Goal: Navigation & Orientation: Find specific page/section

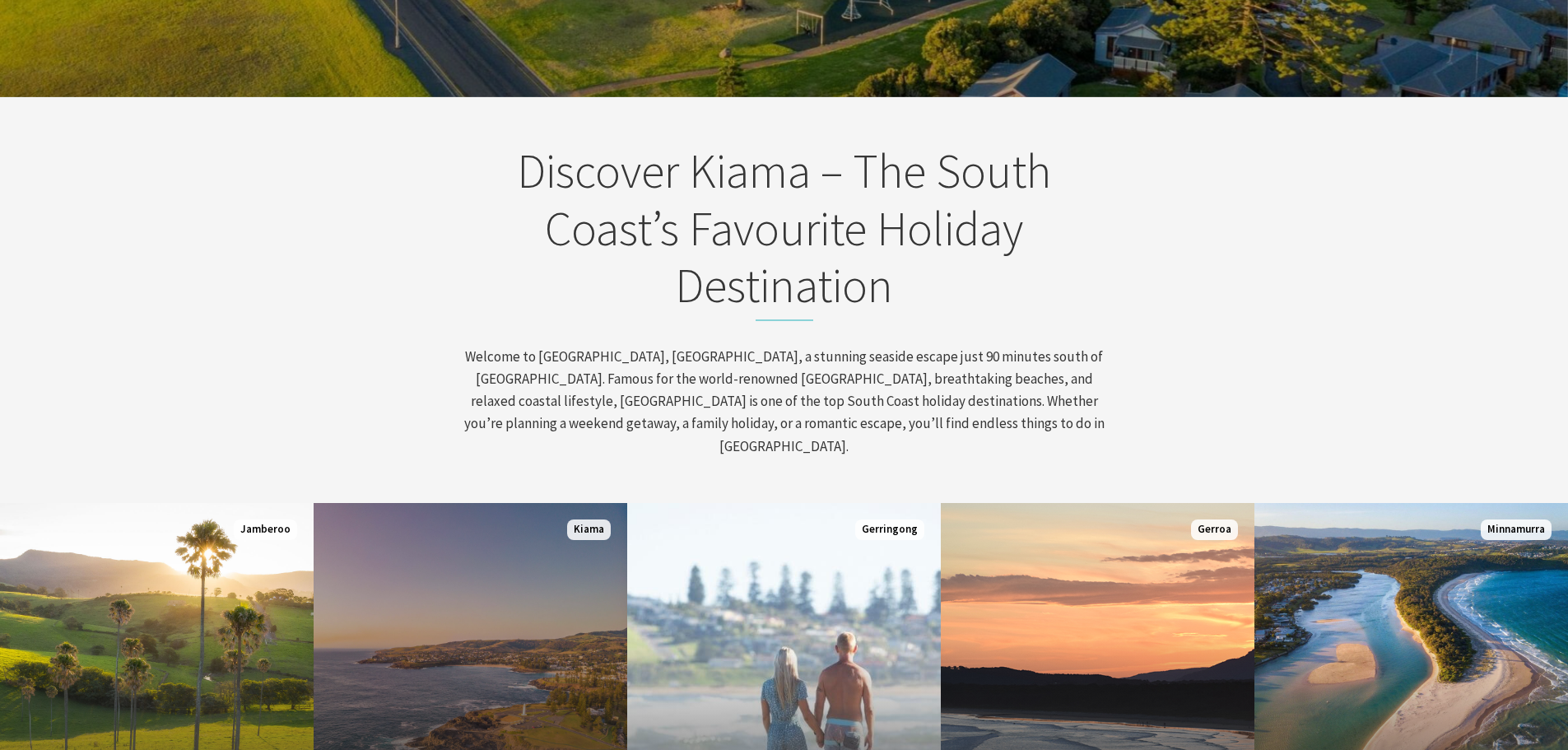
scroll to position [768, 0]
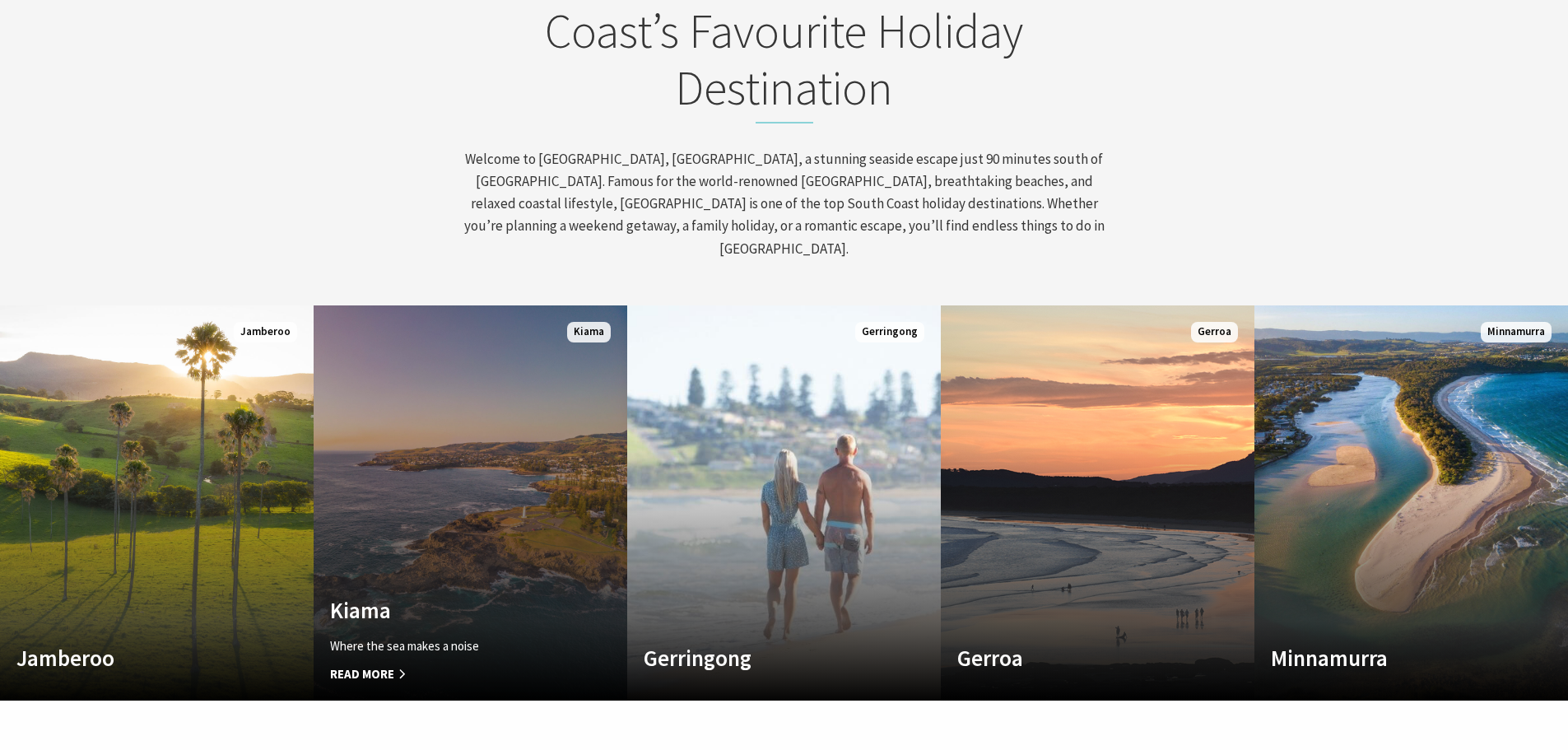
click at [456, 453] on link "Custom Image Used [GEOGRAPHIC_DATA] Where the sea makes a noise Read More [GEOG…" at bounding box center [470, 503] width 313 height 395
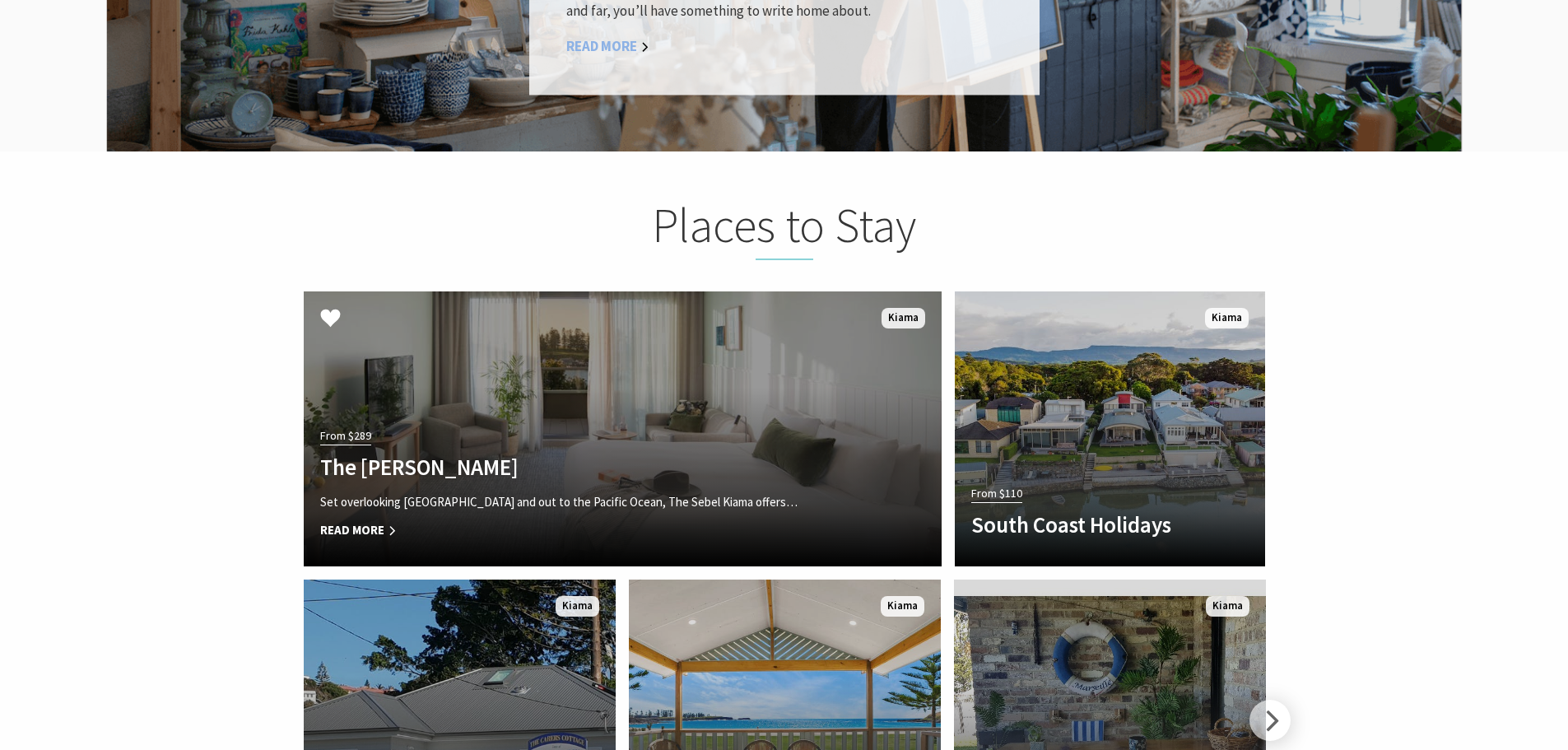
scroll to position [3072, 0]
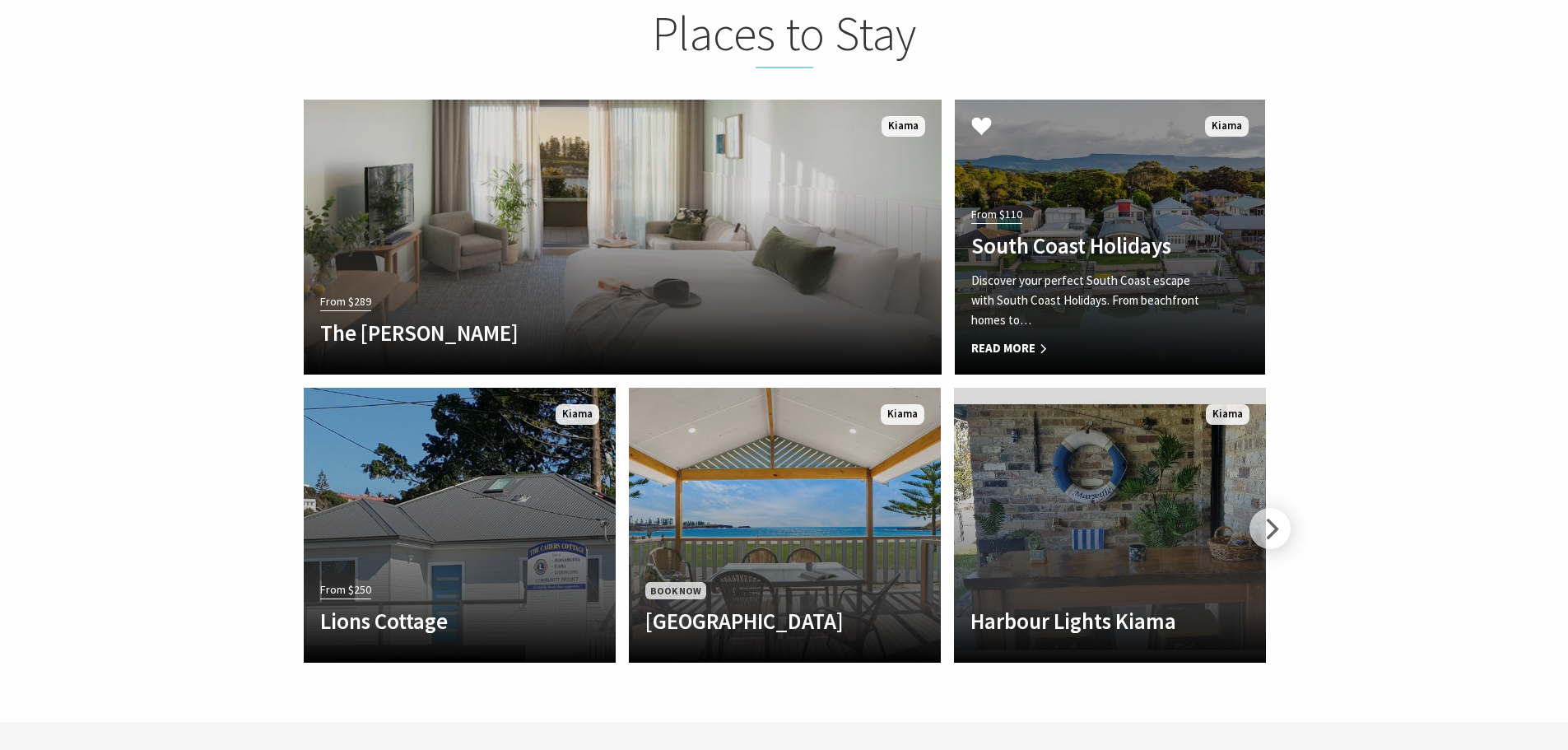
click at [1151, 232] on h4 "South Coast Holidays" at bounding box center [1086, 245] width 230 height 26
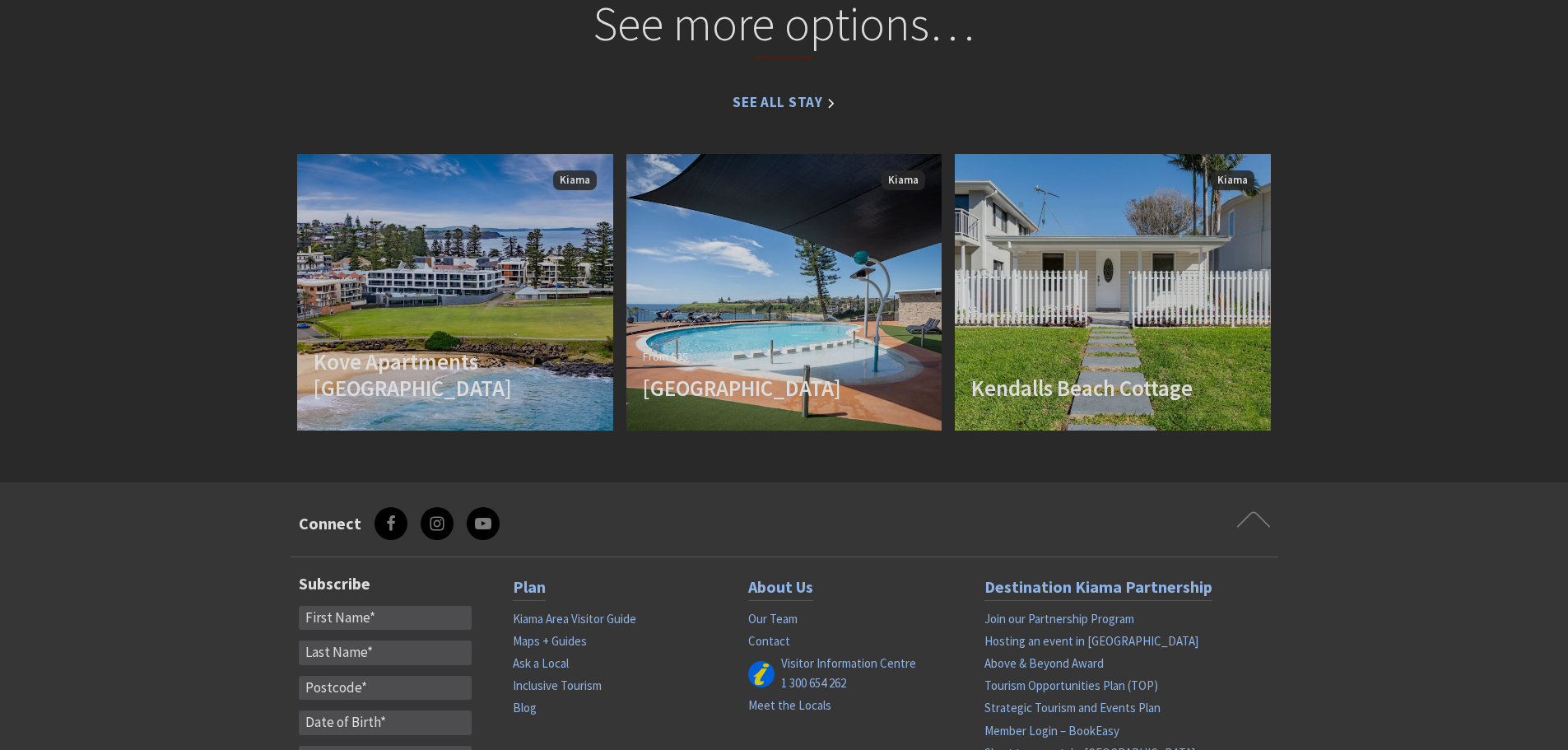
scroll to position [1343, 0]
